Goal: Task Accomplishment & Management: Manage account settings

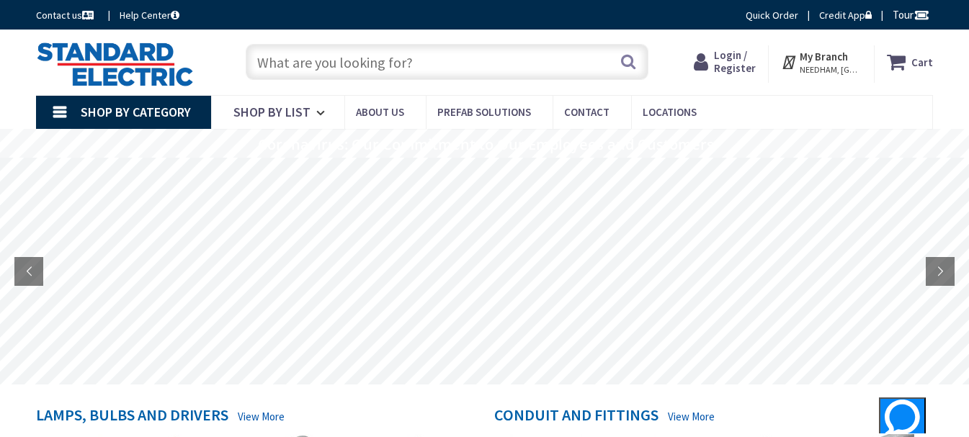
click at [735, 68] on span "Login / Register" at bounding box center [735, 61] width 42 height 27
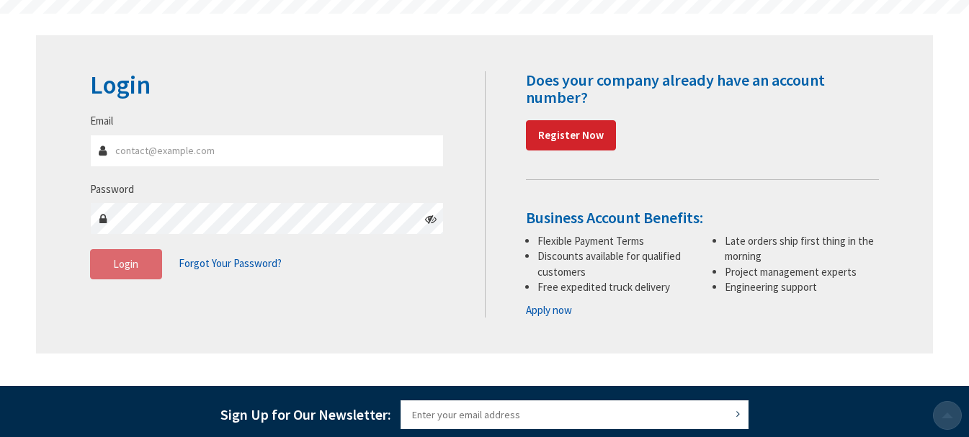
scroll to position [144, 0]
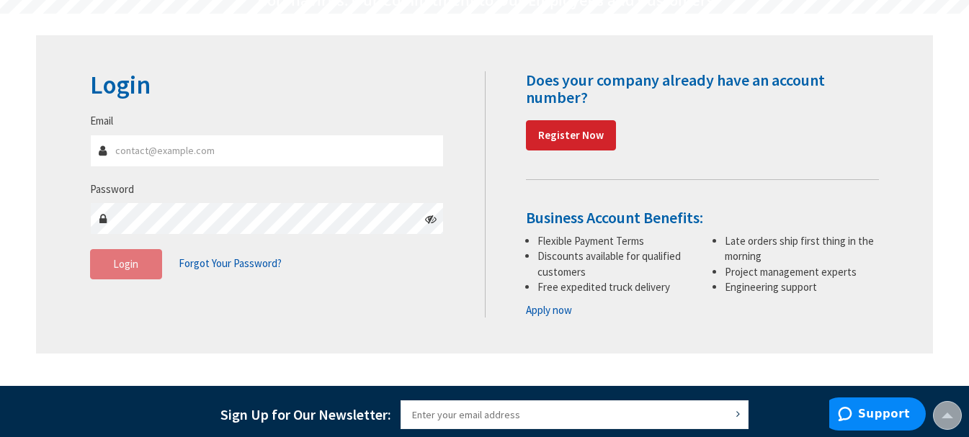
type input "danielguzovsky@gmail.com"
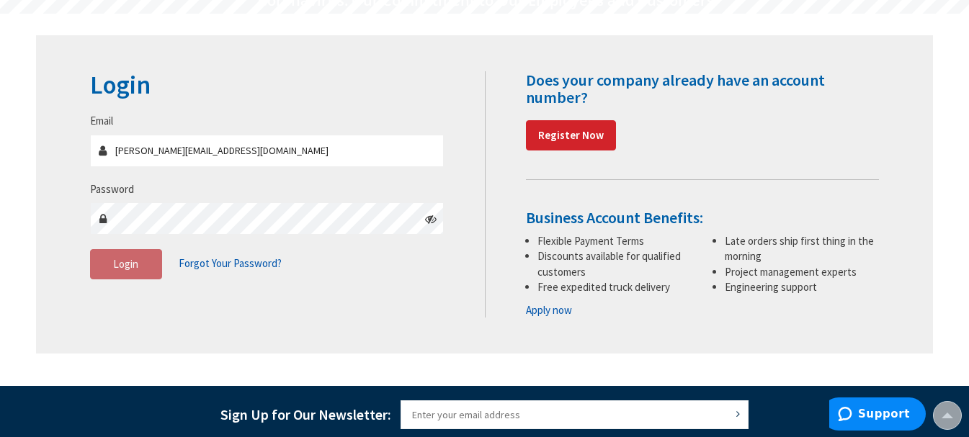
click at [129, 260] on span "Login" at bounding box center [125, 264] width 25 height 14
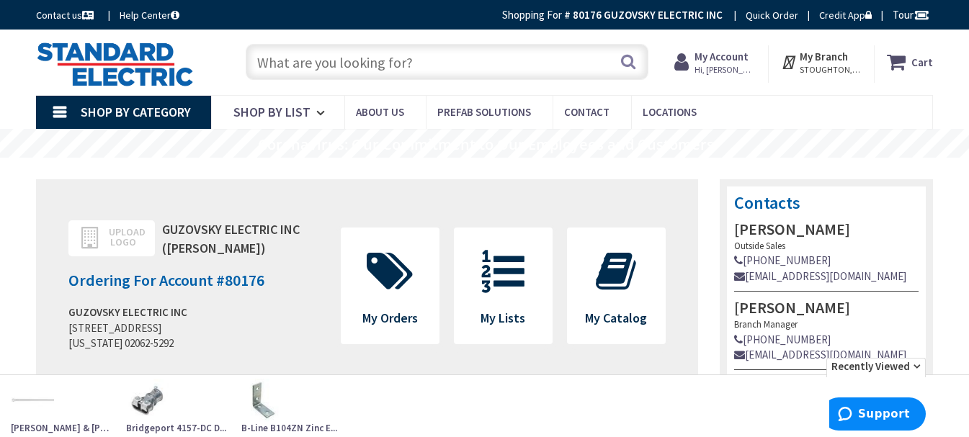
click at [721, 54] on strong "My Account" at bounding box center [721, 57] width 54 height 14
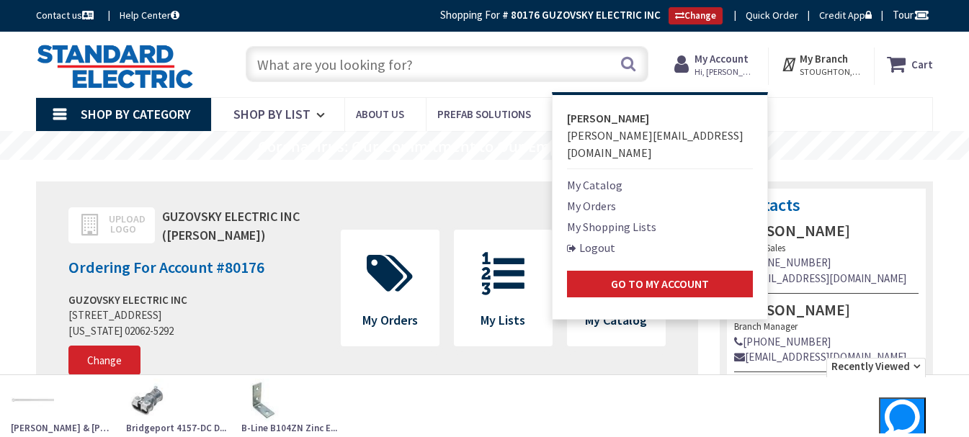
click at [683, 14] on link "Change" at bounding box center [695, 15] width 54 height 17
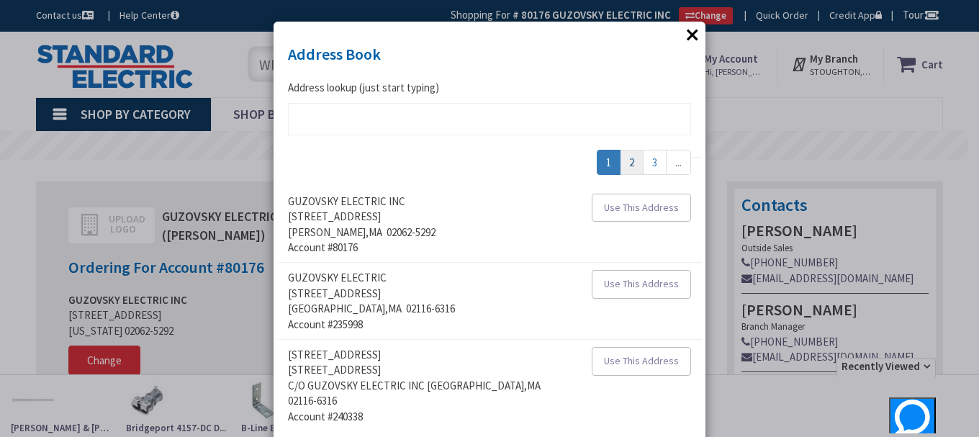
click at [630, 169] on link "2" at bounding box center [632, 162] width 24 height 25
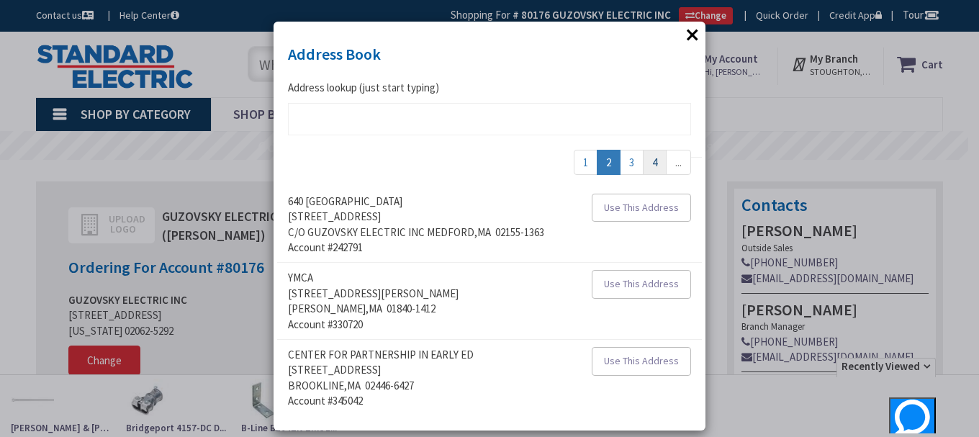
click at [643, 163] on link "4" at bounding box center [655, 162] width 24 height 25
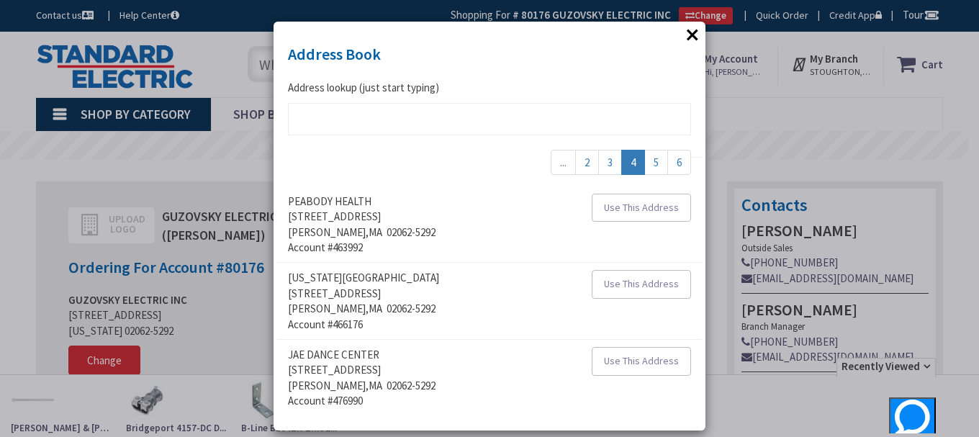
click at [722, 68] on div "× Address Book addrlookuperror Address lookup (just start typing) ... 2 3 4 5 6…" at bounding box center [489, 218] width 979 height 437
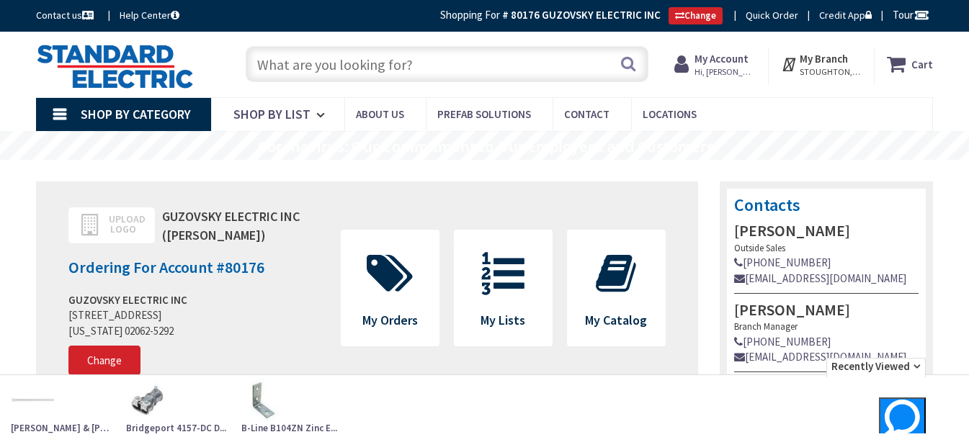
click at [722, 58] on strong "My Account" at bounding box center [721, 59] width 54 height 14
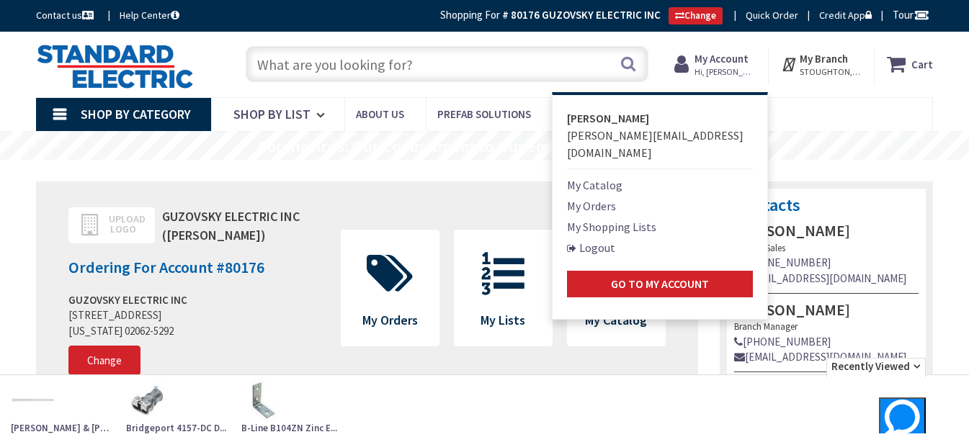
click at [594, 239] on link "Logout" at bounding box center [591, 247] width 48 height 17
